Goal: Communication & Community: Answer question/provide support

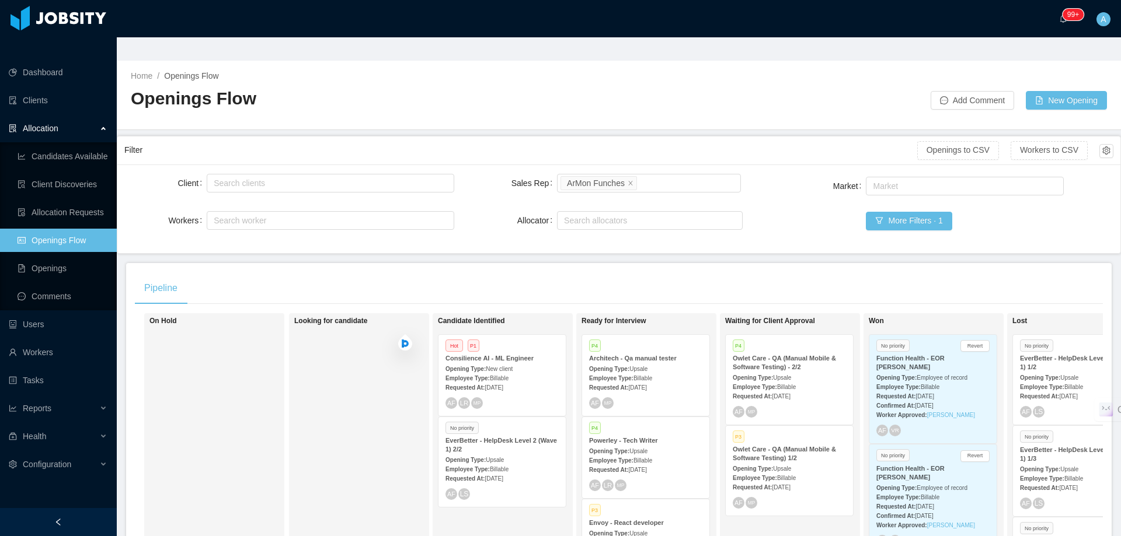
scroll to position [117, 0]
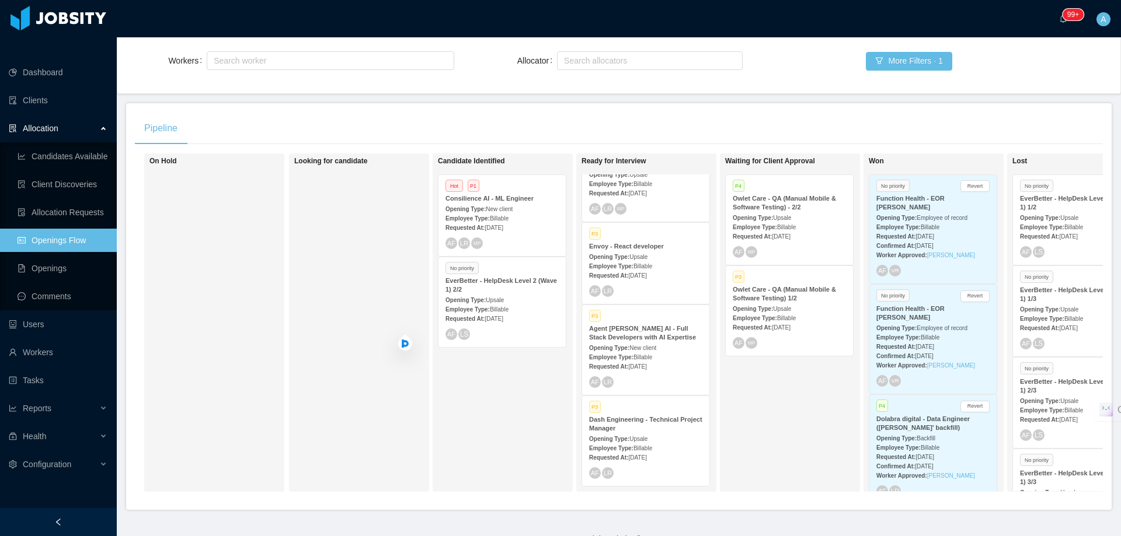
click at [626, 260] on div "Employee Type: Billable" at bounding box center [645, 266] width 113 height 12
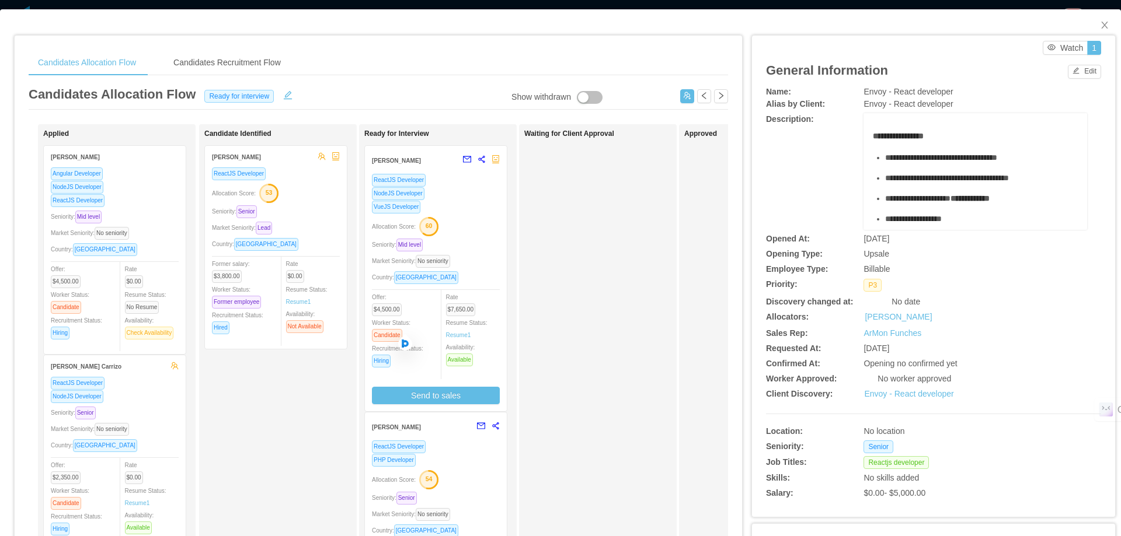
click at [491, 233] on div "Allocation Score: 60" at bounding box center [436, 226] width 128 height 19
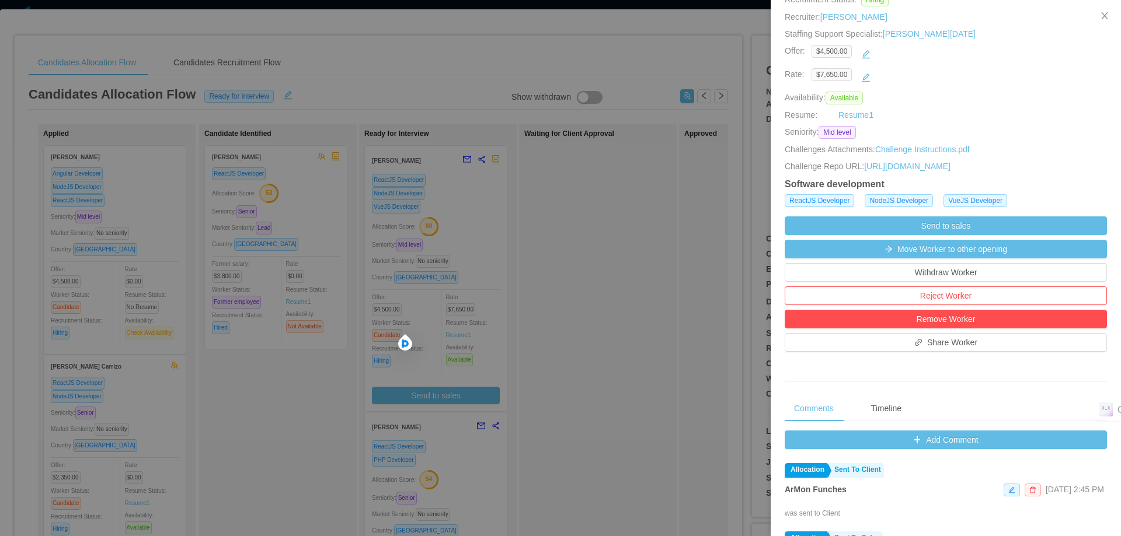
scroll to position [292, 0]
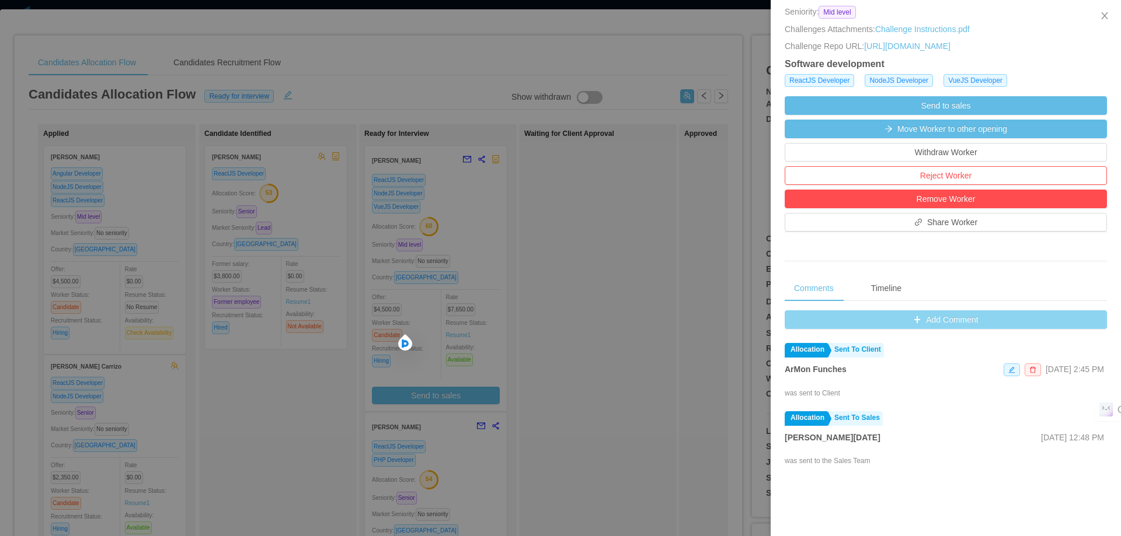
click at [932, 329] on button "Add Comment" at bounding box center [945, 319] width 322 height 19
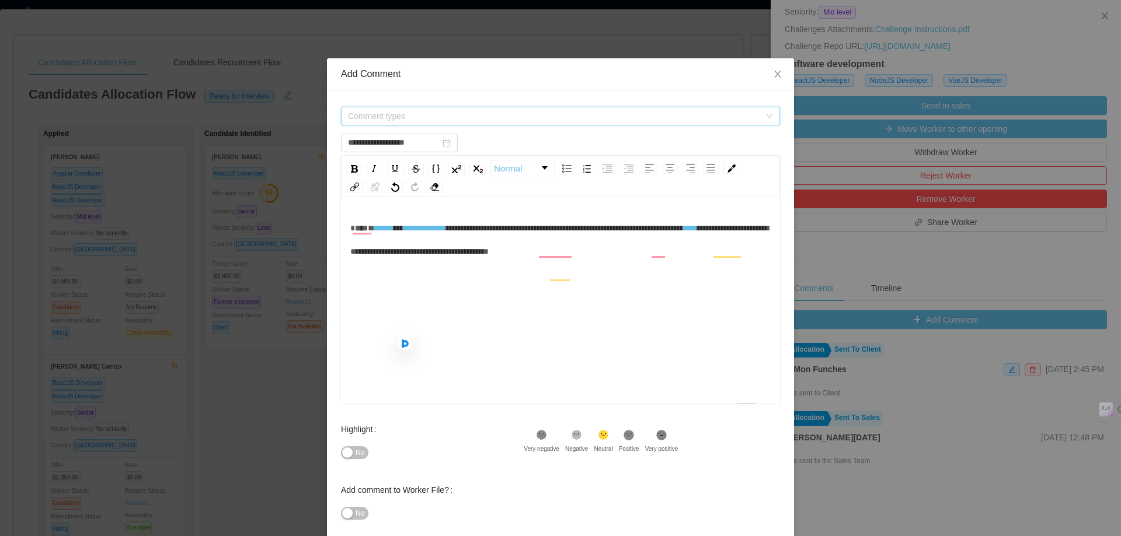
click at [483, 117] on span "Comment types" at bounding box center [554, 116] width 412 height 12
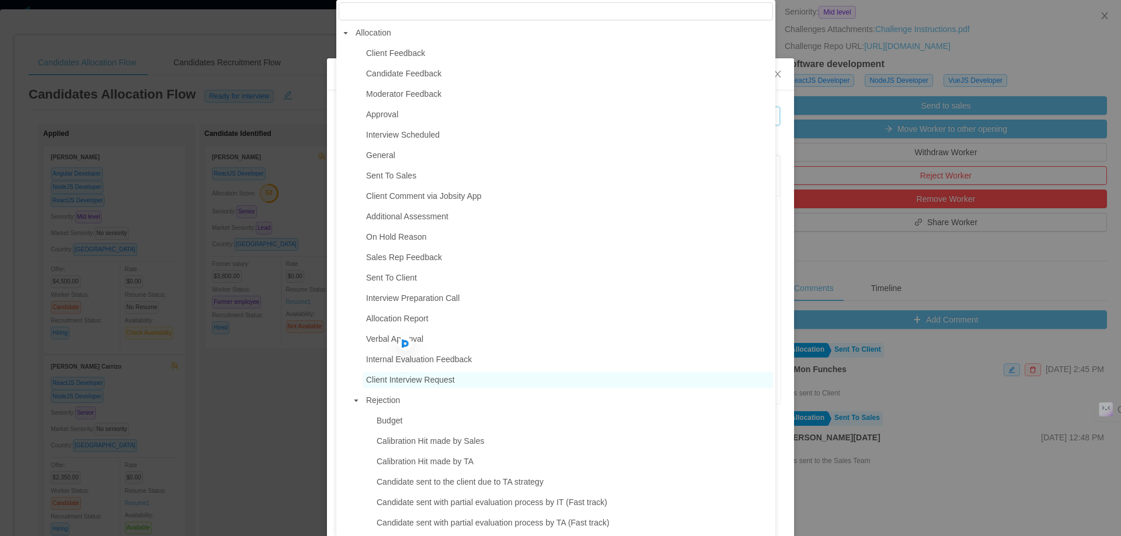
click at [398, 385] on span "Client Interview Request" at bounding box center [410, 379] width 89 height 9
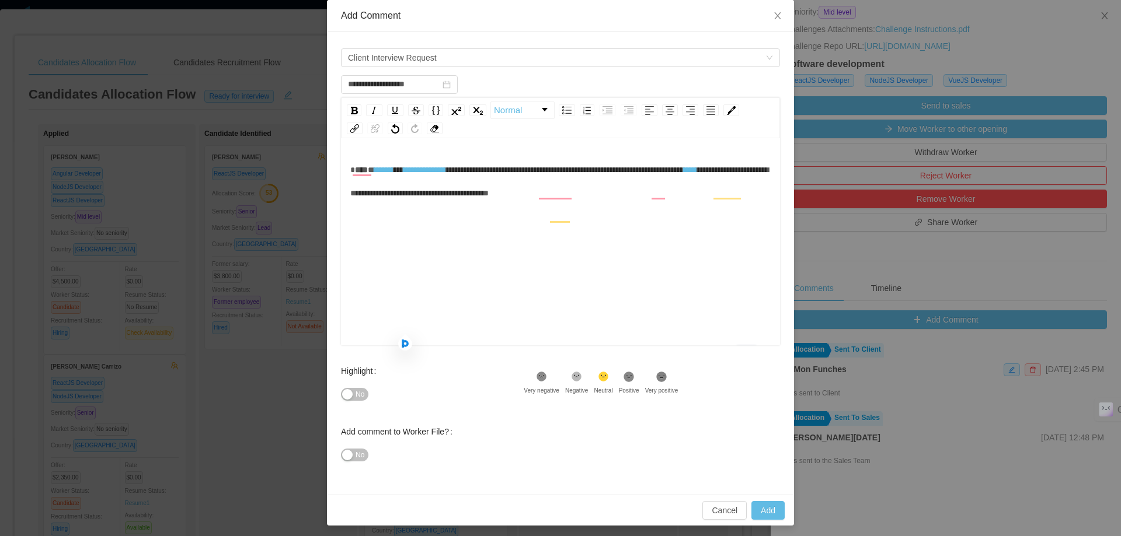
scroll to position [0, 0]
click at [355, 172] on span "****" at bounding box center [361, 170] width 13 height 8
click at [769, 505] on button "Add" at bounding box center [767, 510] width 33 height 19
type input "**********"
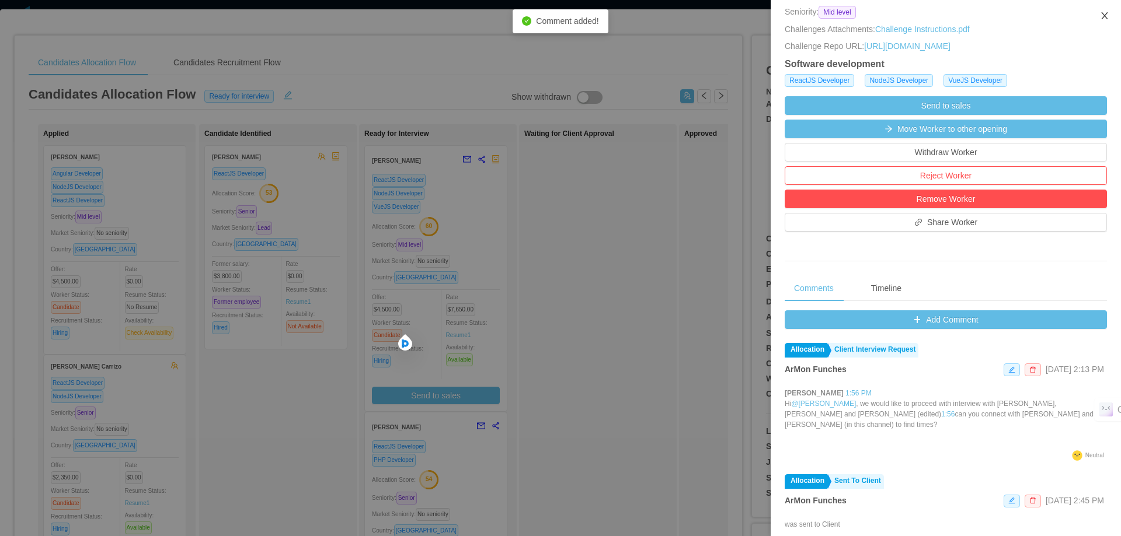
click at [1105, 19] on icon "icon: close" at bounding box center [1104, 15] width 9 height 9
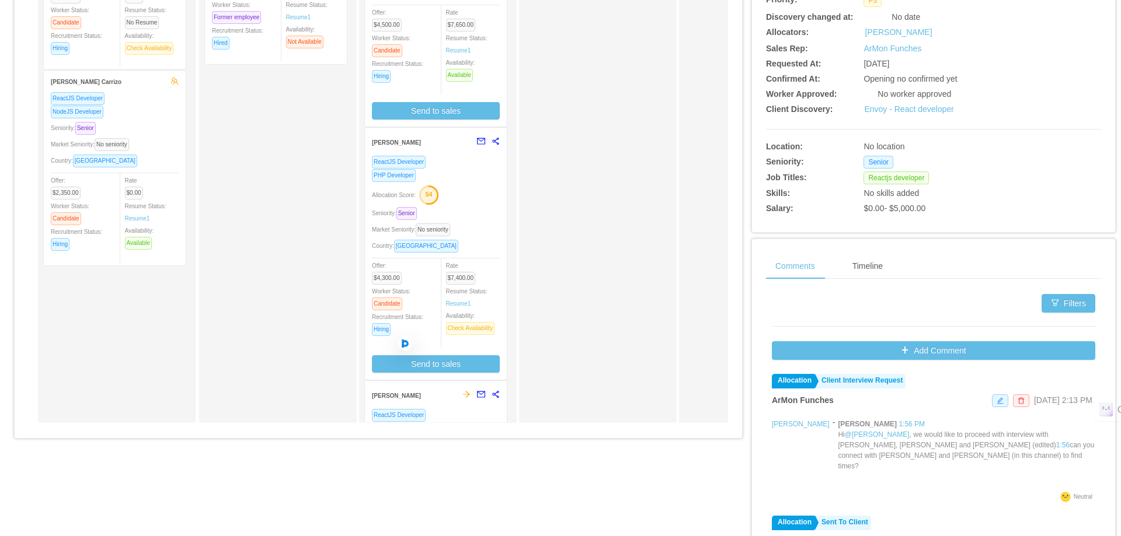
scroll to position [292, 0]
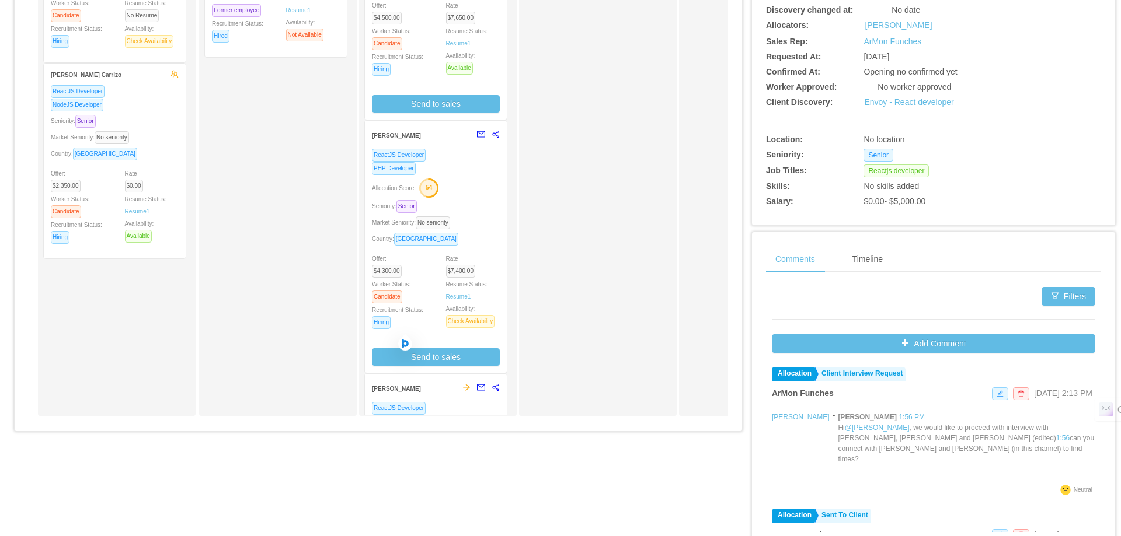
click at [488, 175] on div "PHP Developer" at bounding box center [436, 168] width 128 height 13
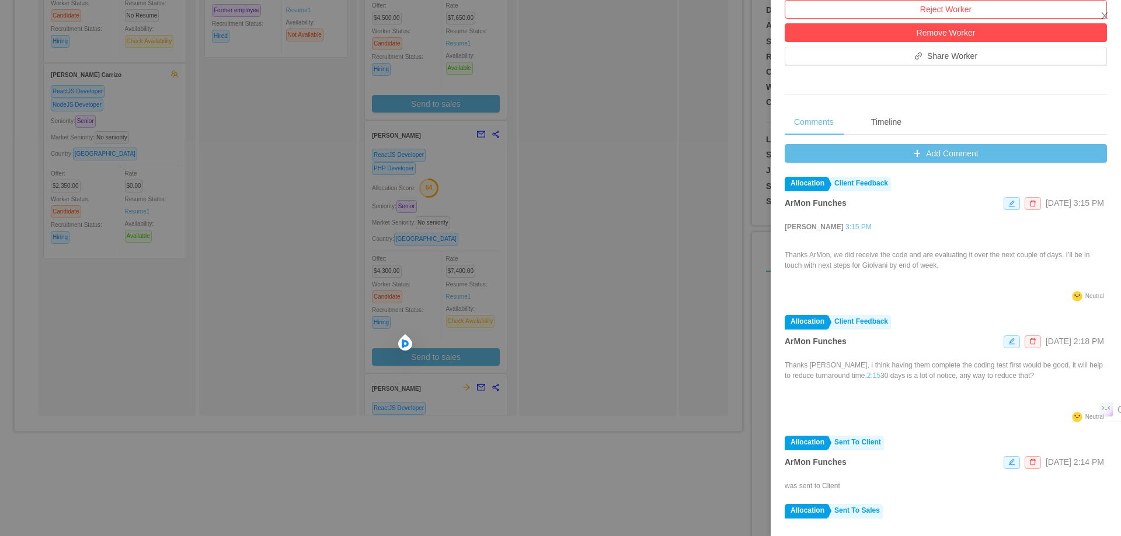
scroll to position [470, 0]
click at [917, 152] on button "Add Comment" at bounding box center [945, 153] width 322 height 19
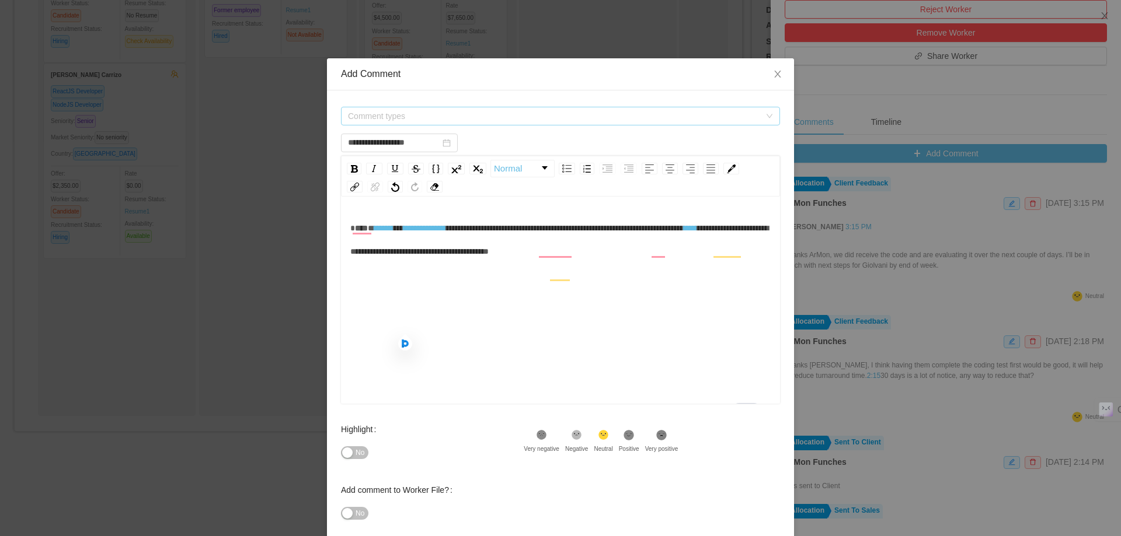
click at [508, 117] on span "Comment types" at bounding box center [554, 116] width 412 height 12
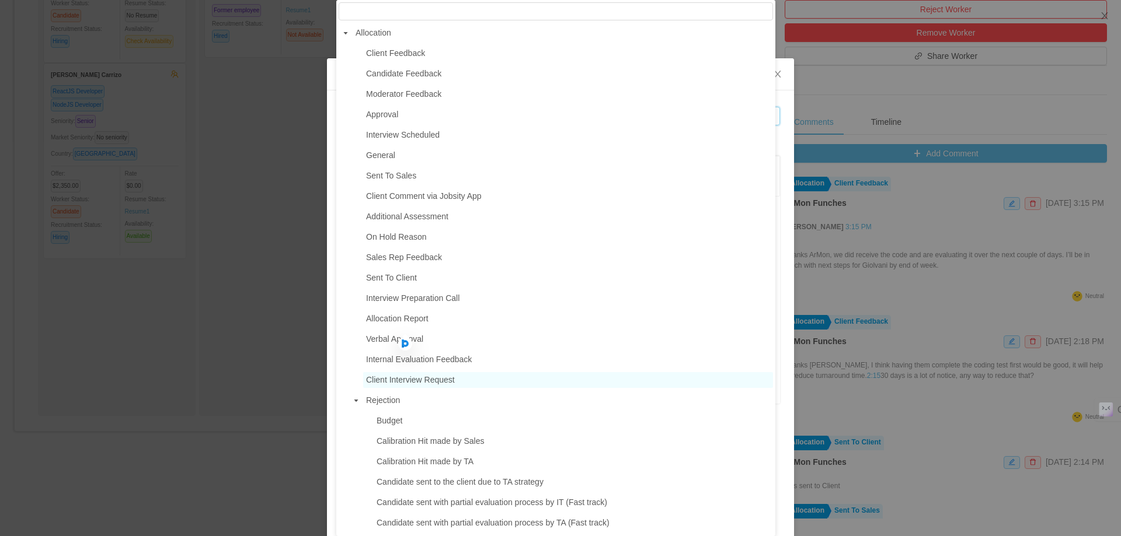
click at [423, 382] on span "Client Interview Request" at bounding box center [410, 379] width 89 height 9
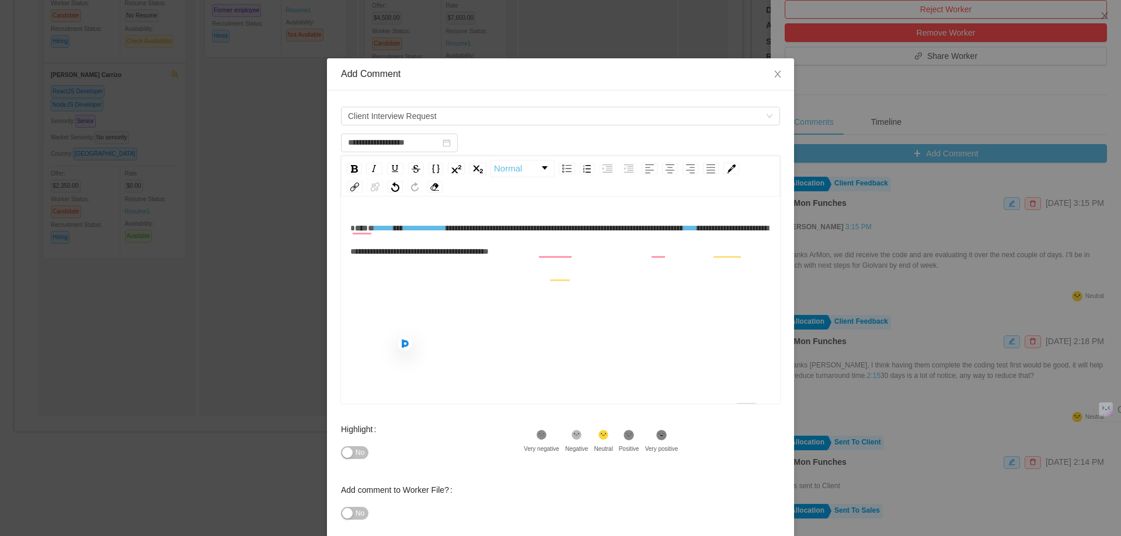
click at [606, 263] on div "**********" at bounding box center [560, 240] width 421 height 47
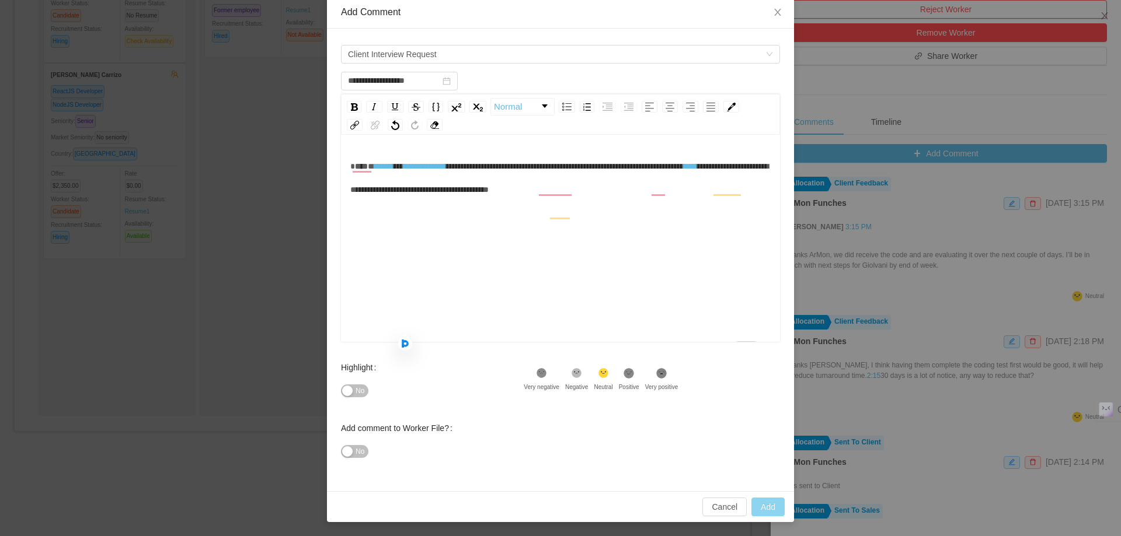
type input "**********"
click at [764, 499] on button "Add" at bounding box center [767, 507] width 33 height 19
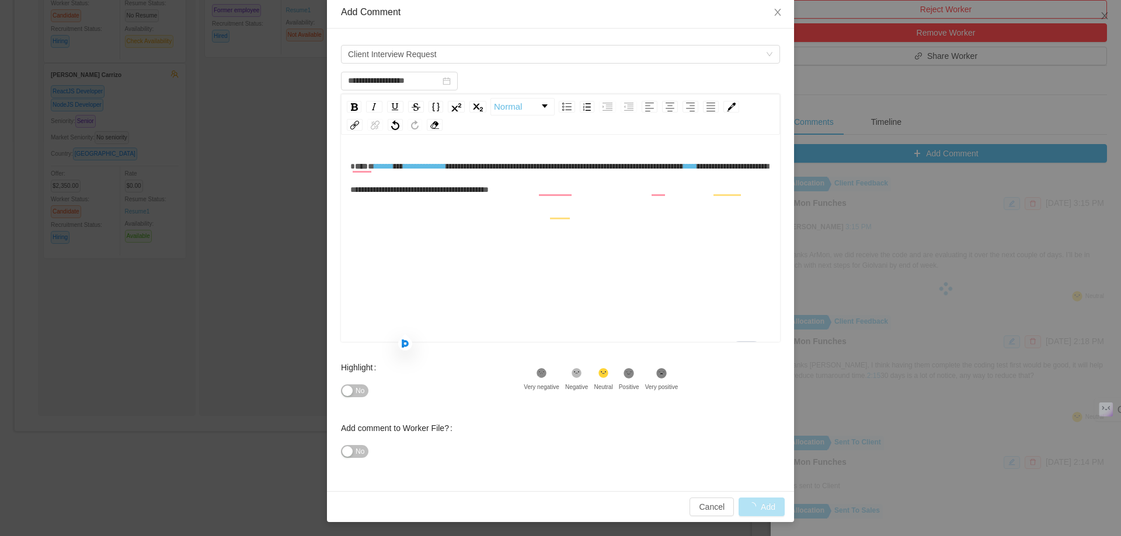
scroll to position [4, 0]
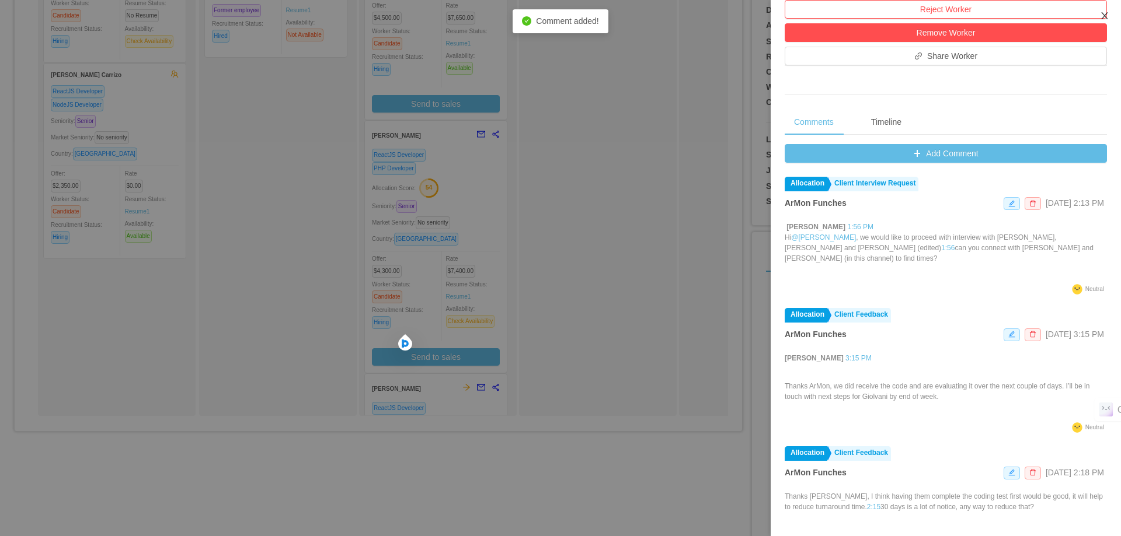
click at [1104, 16] on icon "icon: close" at bounding box center [1104, 15] width 6 height 7
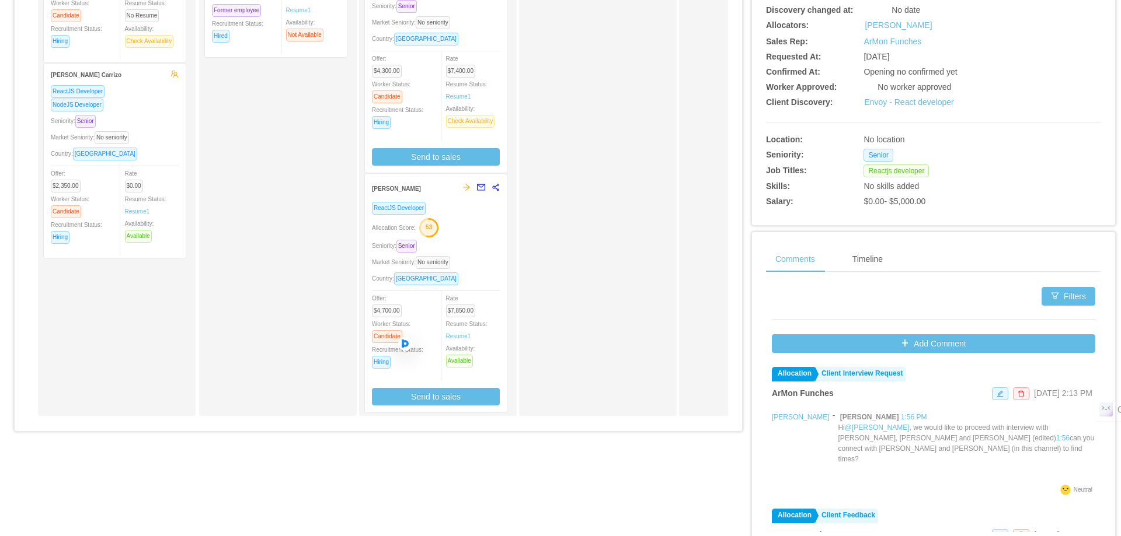
scroll to position [203, 0]
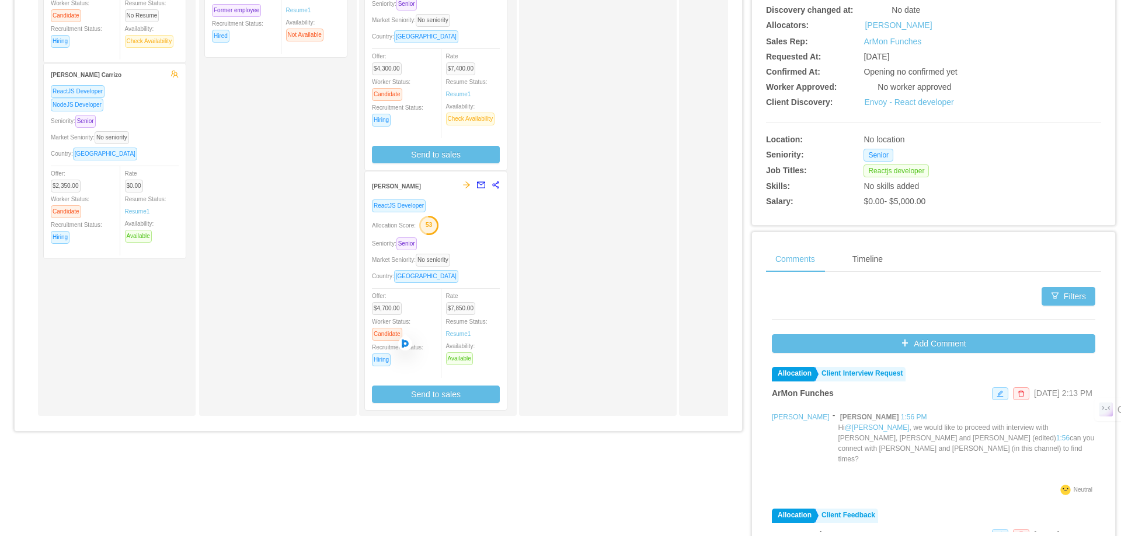
click at [486, 250] on div "Seniority: Senior" at bounding box center [436, 243] width 128 height 13
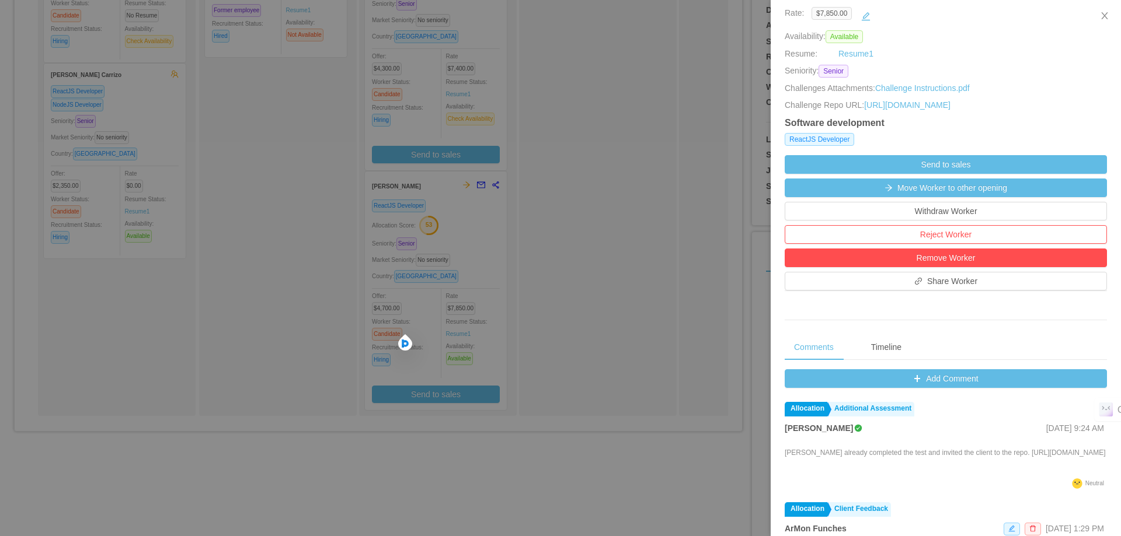
scroll to position [233, 0]
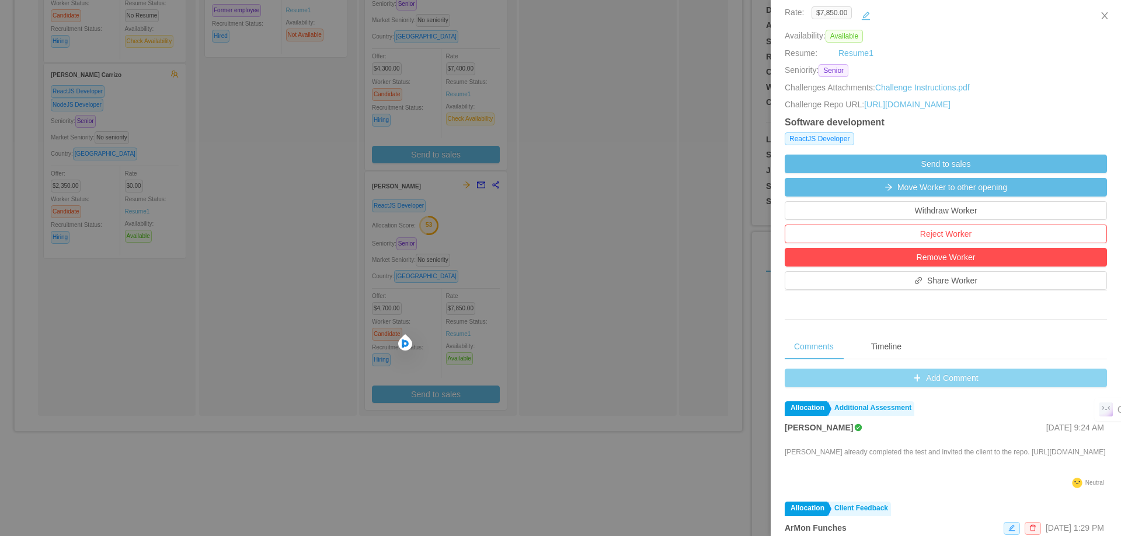
click at [903, 388] on button "Add Comment" at bounding box center [945, 378] width 322 height 19
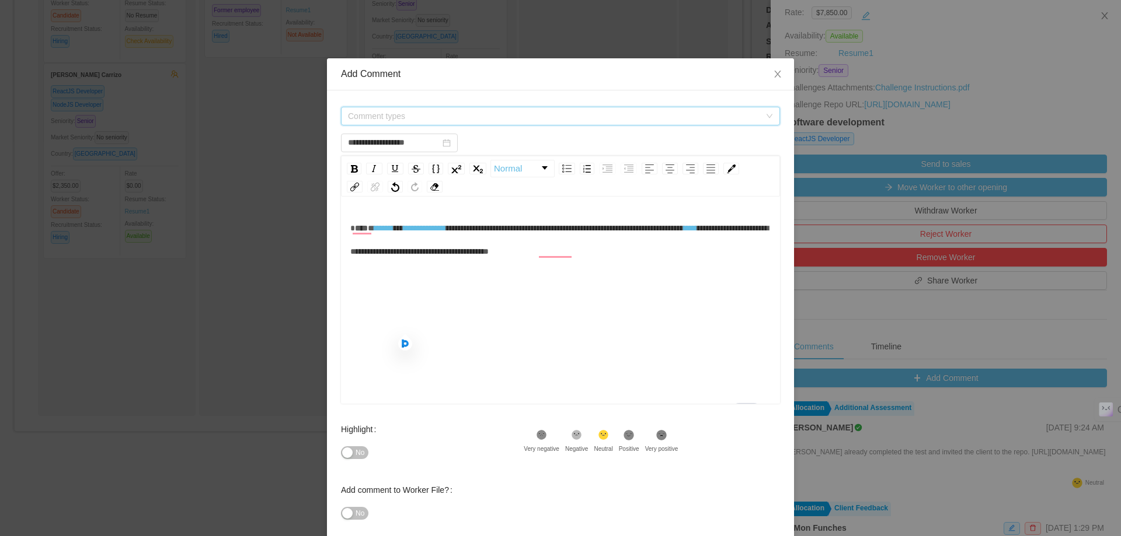
click at [558, 118] on span "Comment types" at bounding box center [554, 116] width 412 height 12
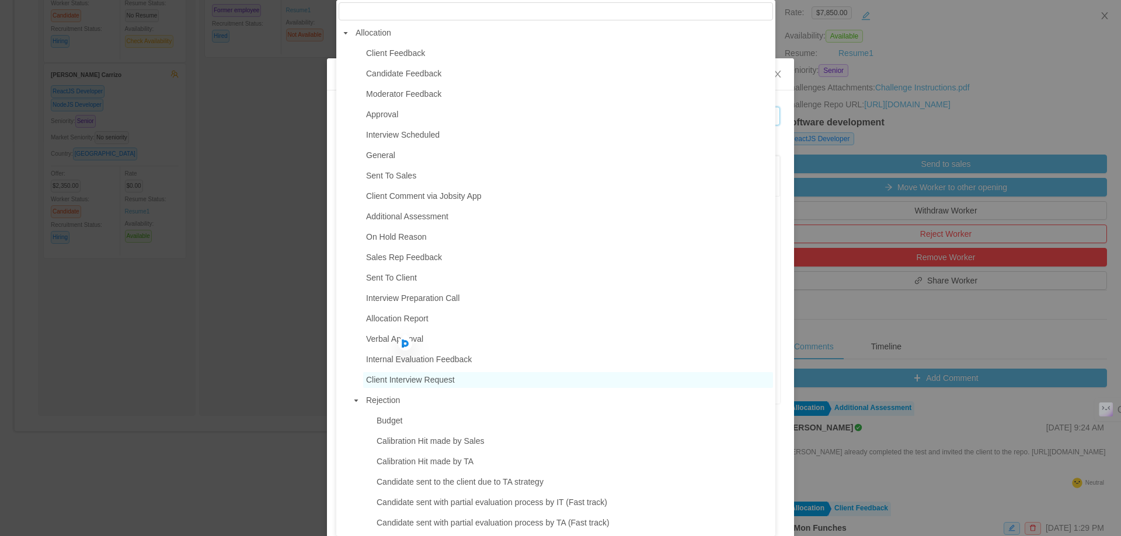
click at [452, 380] on span "Client Interview Request" at bounding box center [410, 379] width 89 height 9
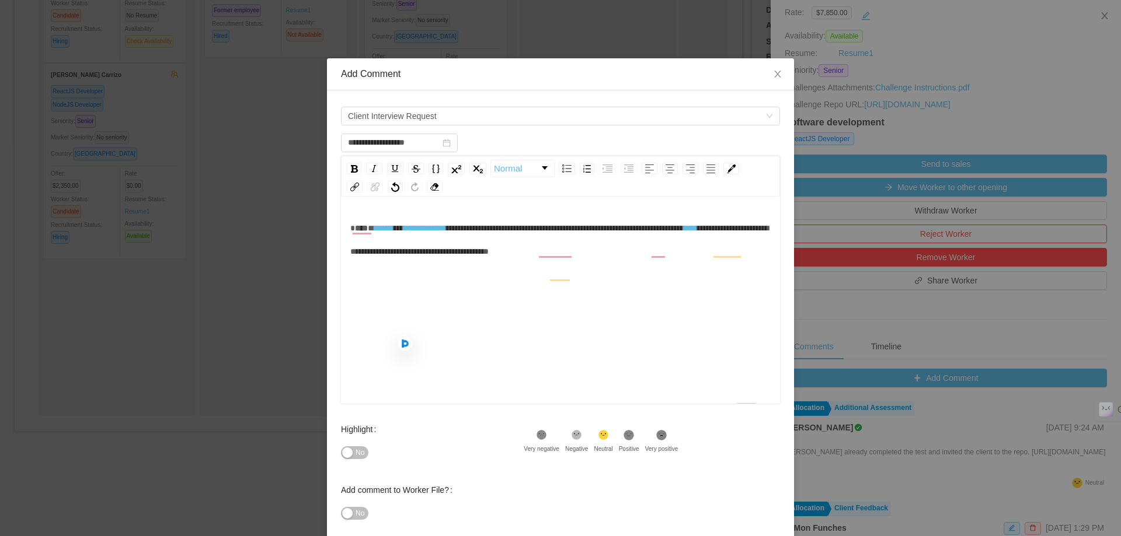
click at [617, 263] on div "**********" at bounding box center [560, 240] width 421 height 47
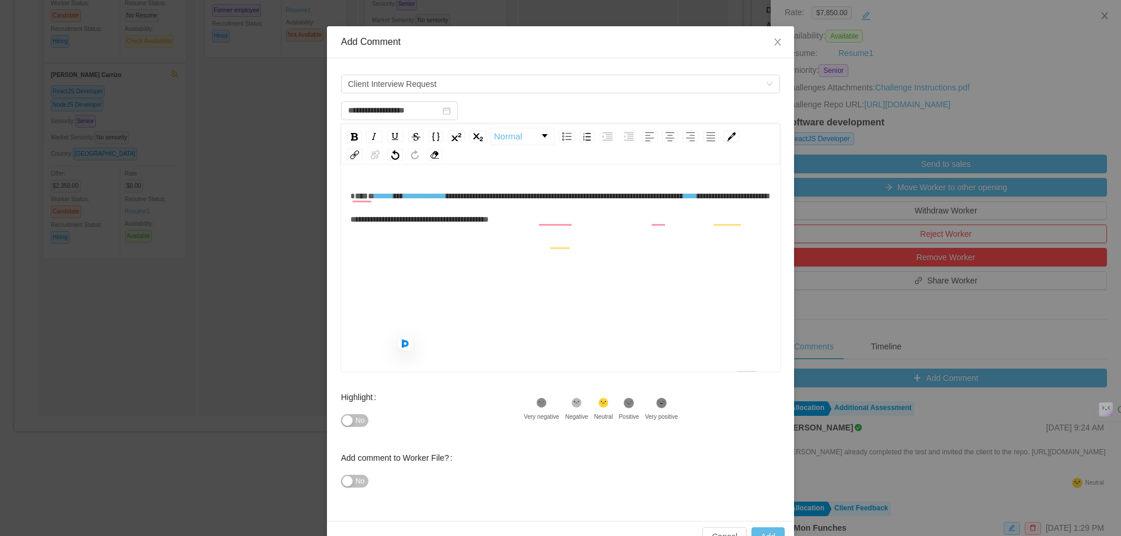
scroll to position [62, 0]
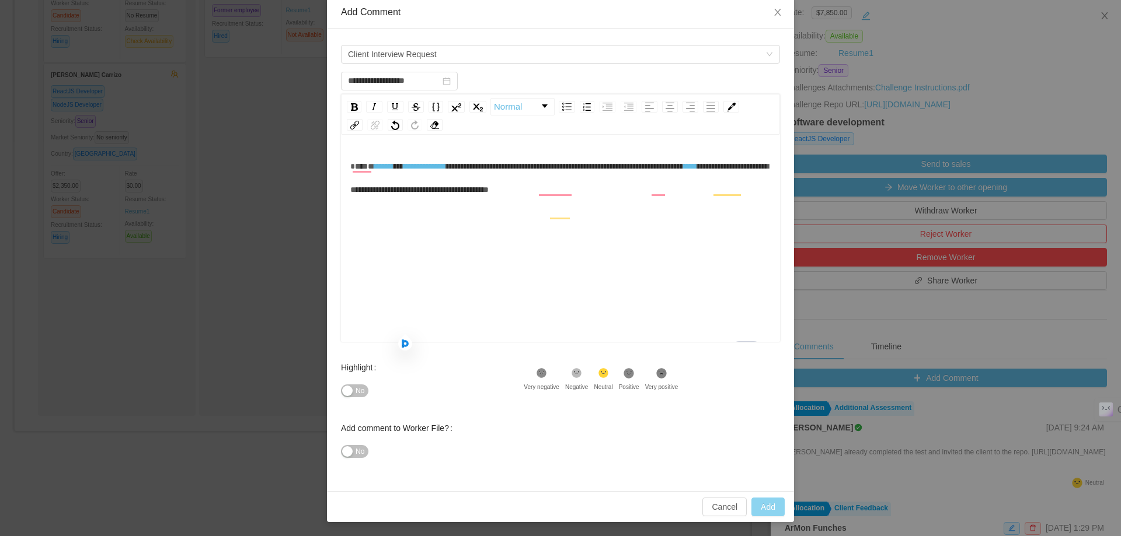
click at [762, 508] on button "Add" at bounding box center [767, 507] width 33 height 19
type input "**********"
